Goal: Information Seeking & Learning: Compare options

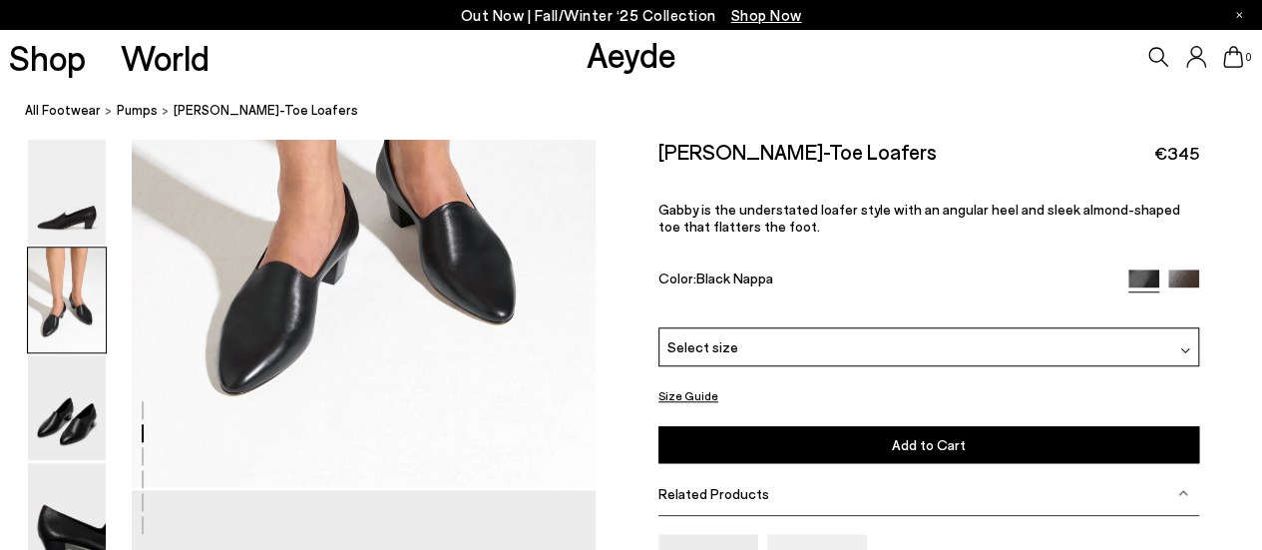
scroll to position [798, 0]
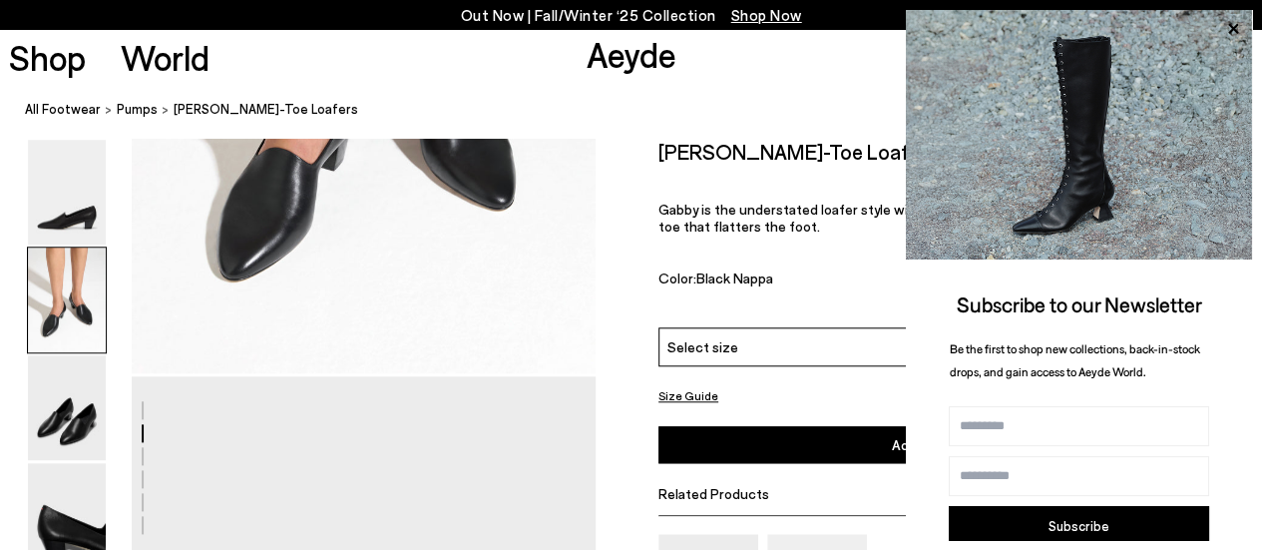
drag, startPoint x: 502, startPoint y: 25, endPoint x: 600, endPoint y: 444, distance: 430.4
click at [600, 444] on div "Size Guide Shoes Belt Our shoes come in European sizing. The easiest way to mea…" at bounding box center [929, 487] width 667 height 696
